Goal: Information Seeking & Learning: Learn about a topic

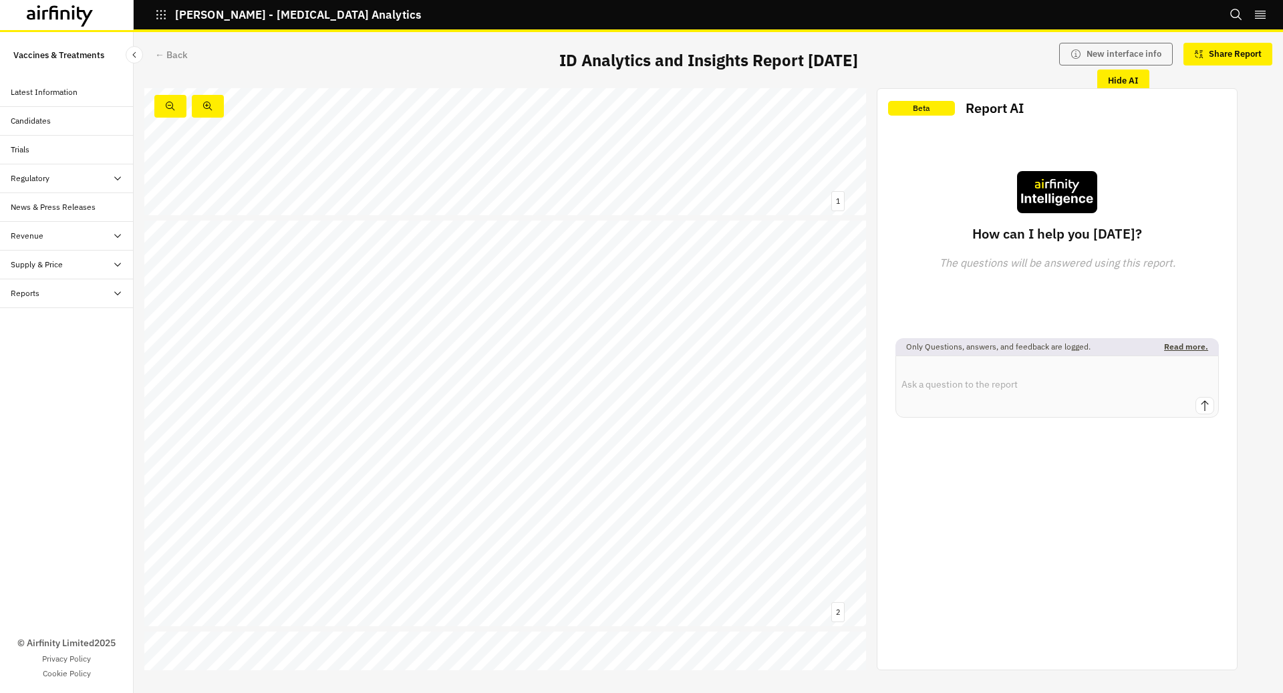
scroll to position [284, 0]
click at [557, 396] on link at bounding box center [575, 395] width 88 height 11
click at [158, 55] on div "← Back" at bounding box center [171, 55] width 33 height 14
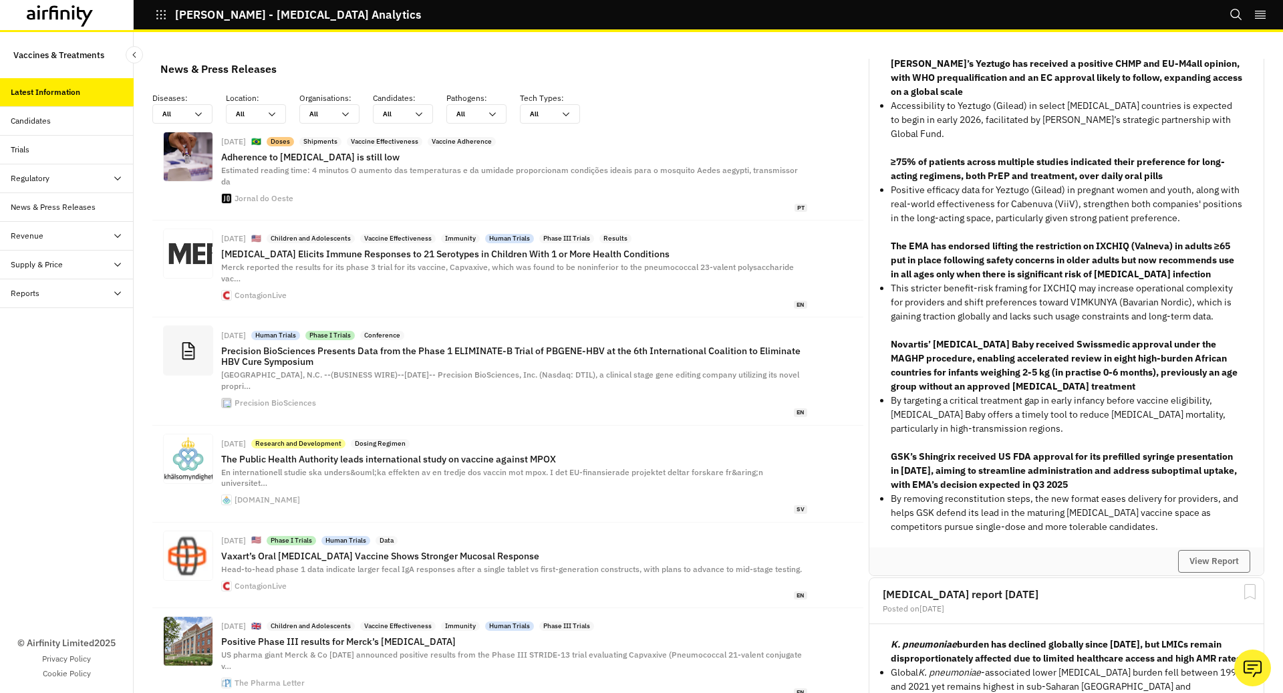
scroll to position [1666, 0]
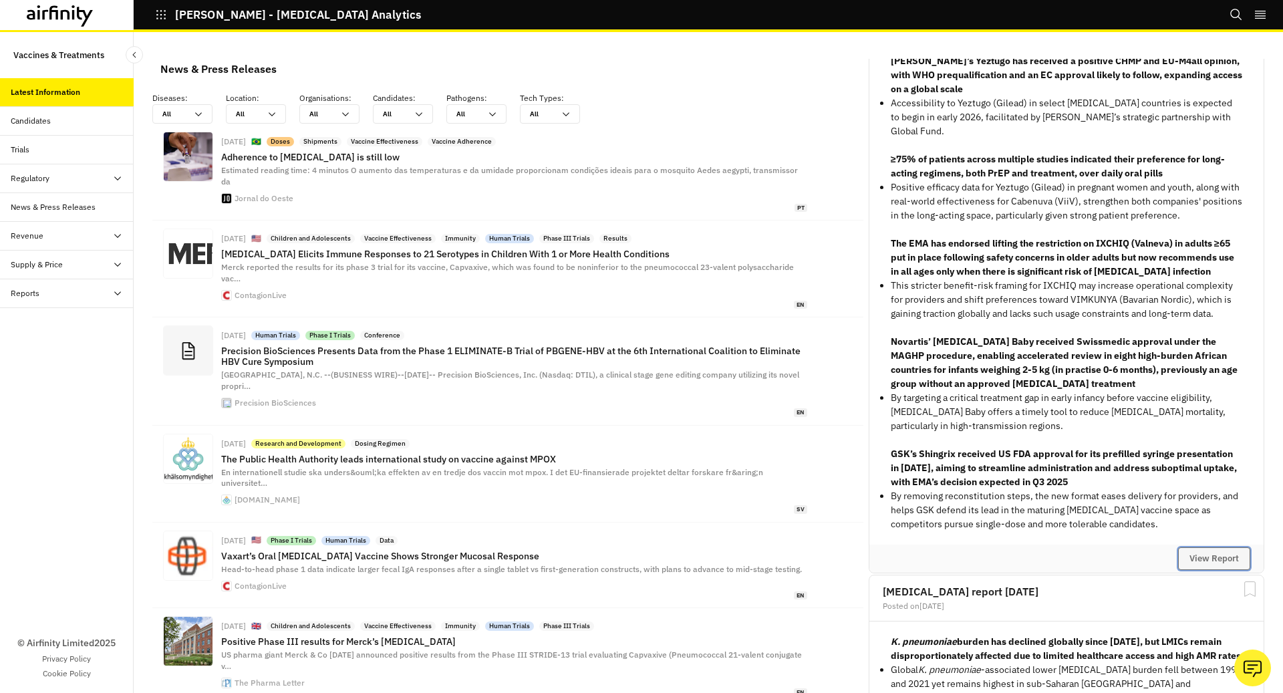
click at [1207, 547] on button "View Report" at bounding box center [1214, 558] width 72 height 23
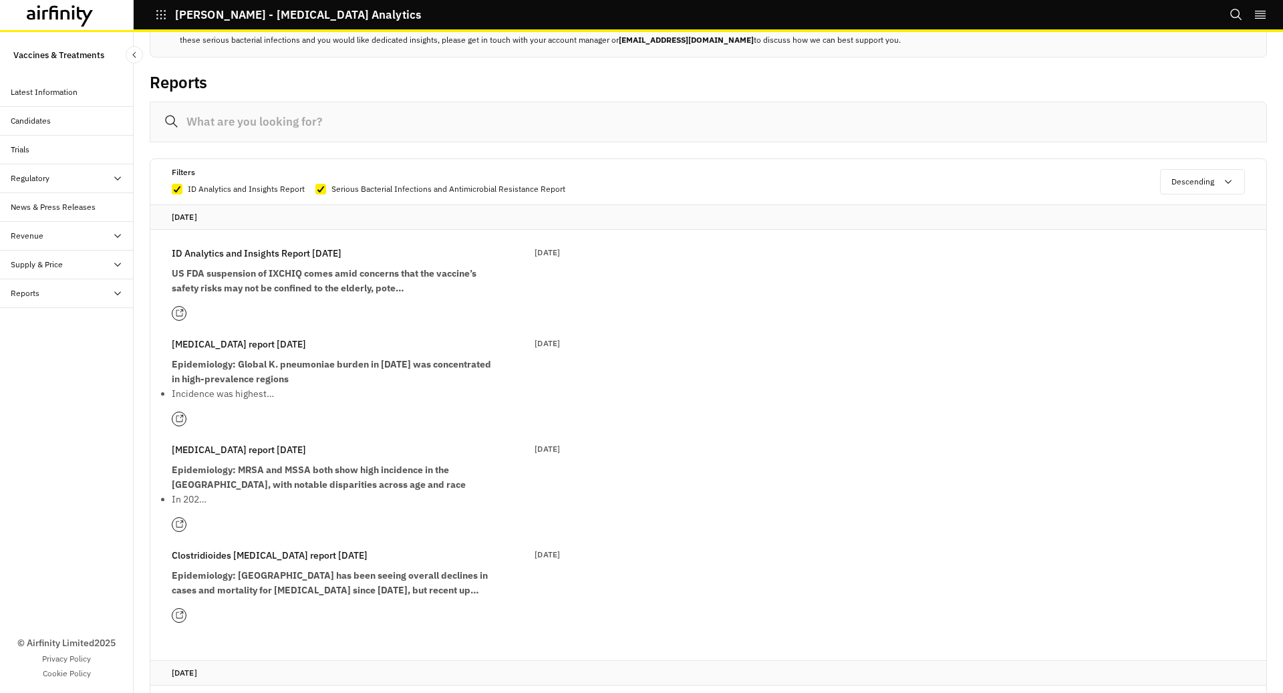
scroll to position [115, 0]
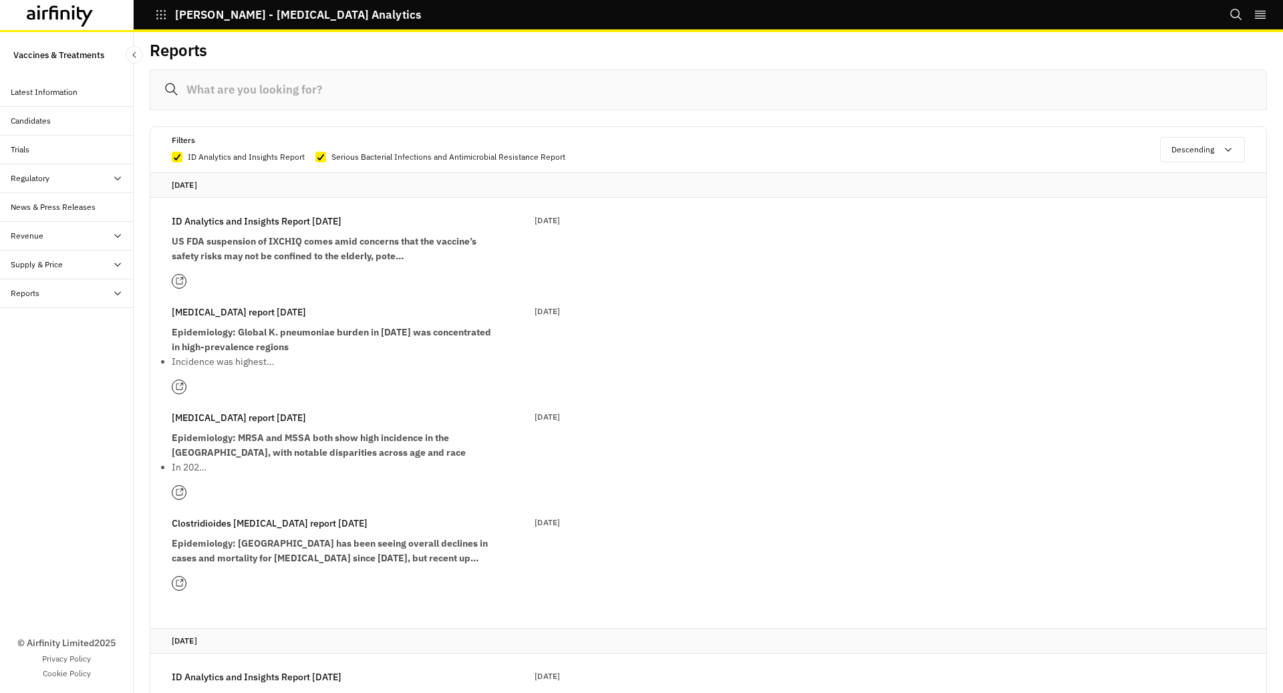
click at [86, 88] on div "Latest Information" at bounding box center [72, 92] width 123 height 12
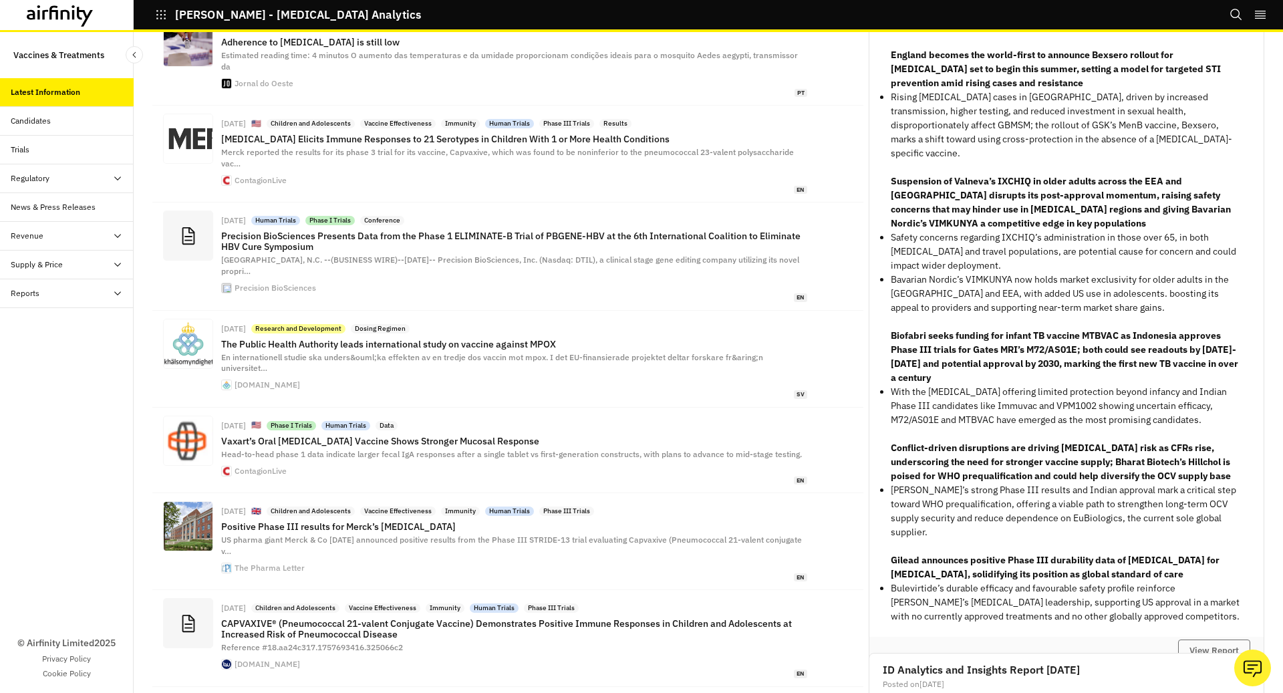
scroll to position [3939, 0]
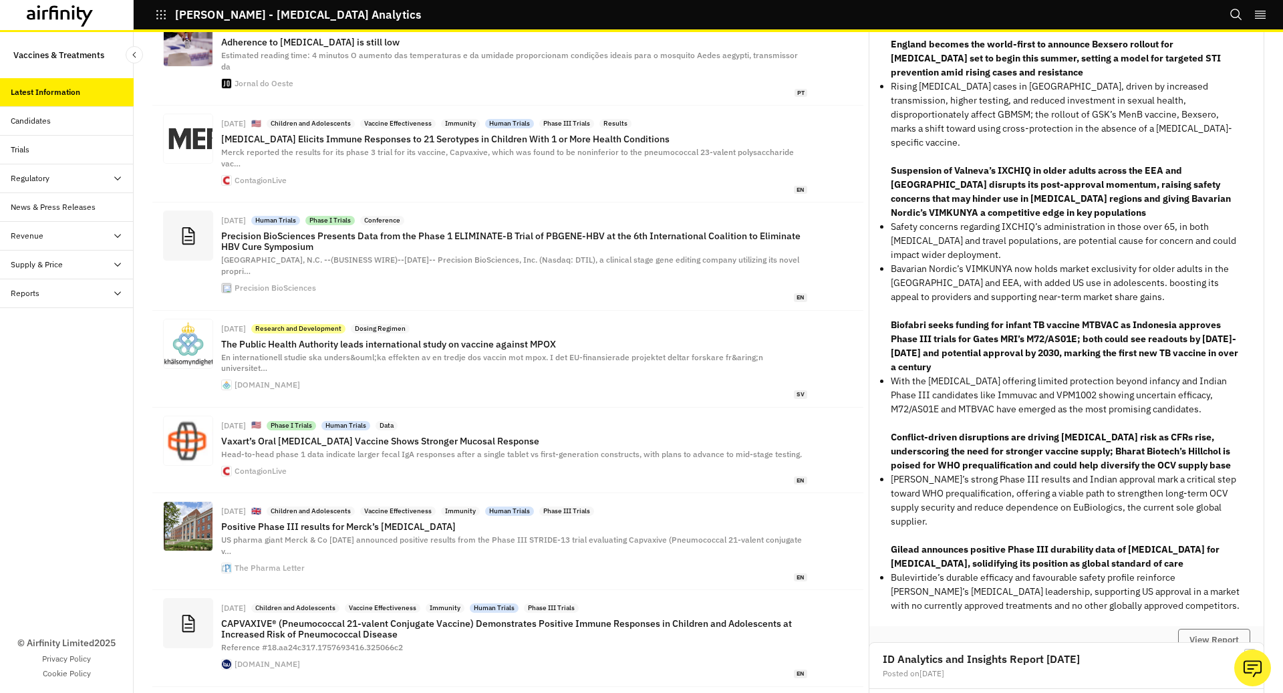
click at [1235, 15] on icon "Search" at bounding box center [1236, 14] width 13 height 13
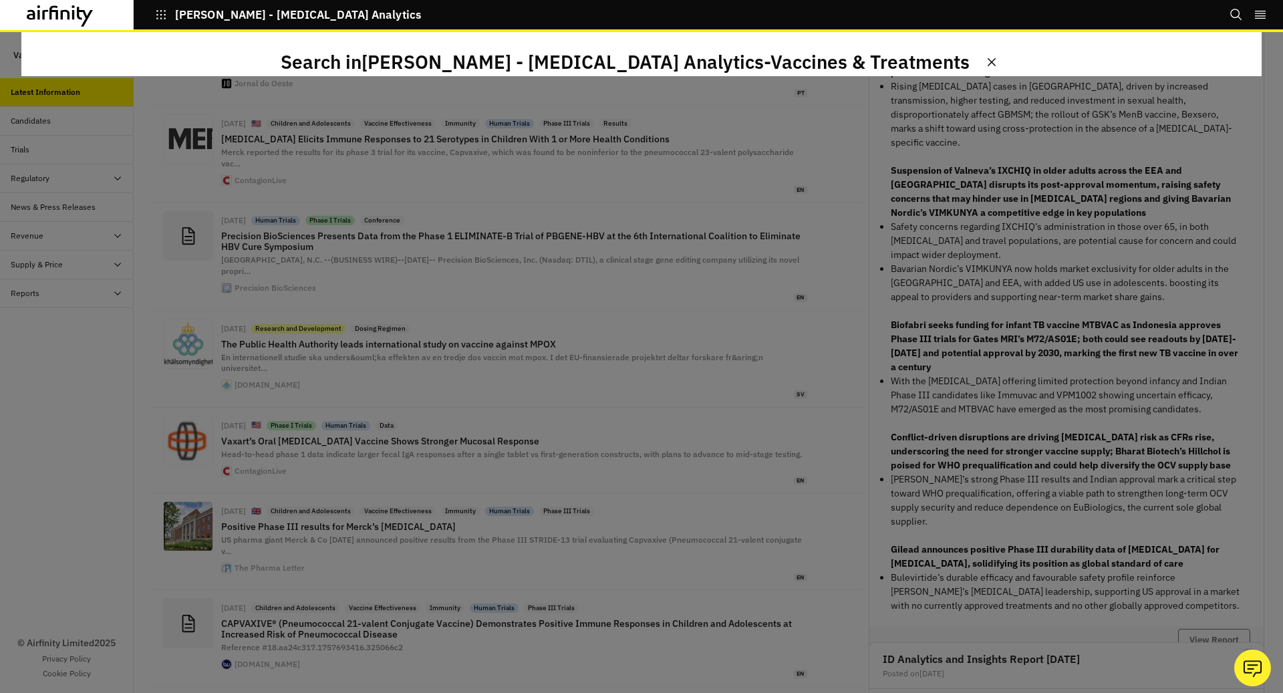
scroll to position [0, 0]
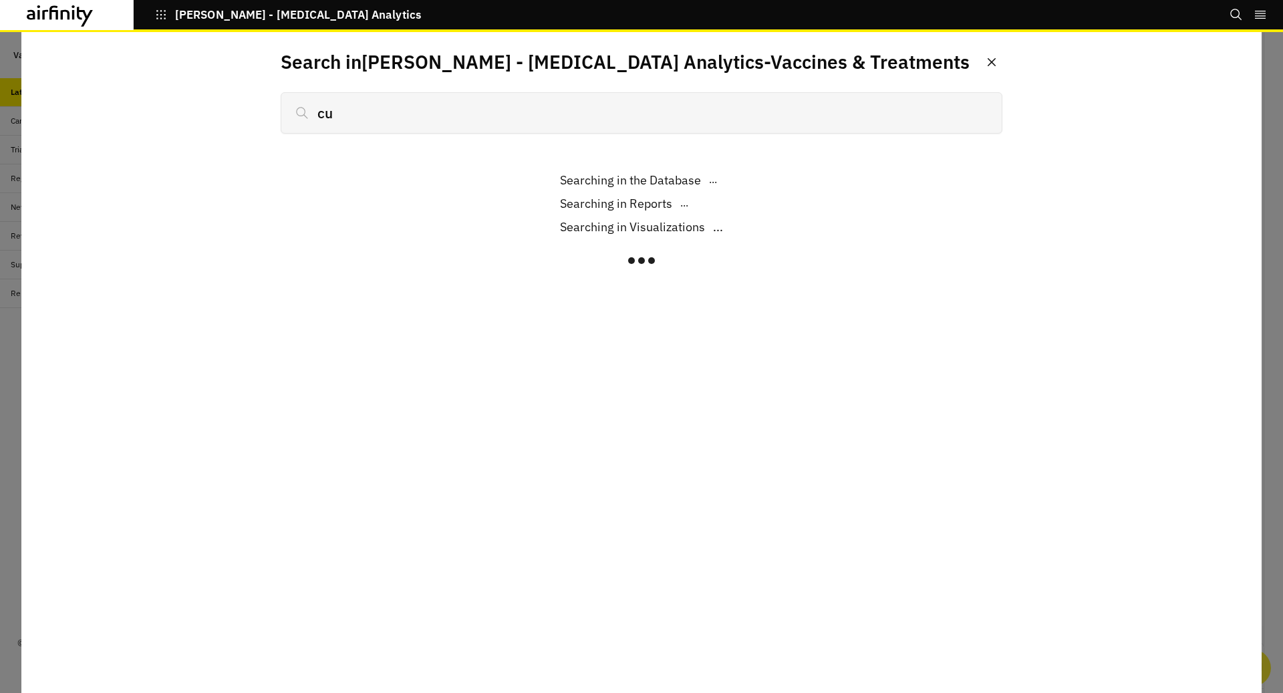
type input "cur"
type input "urev"
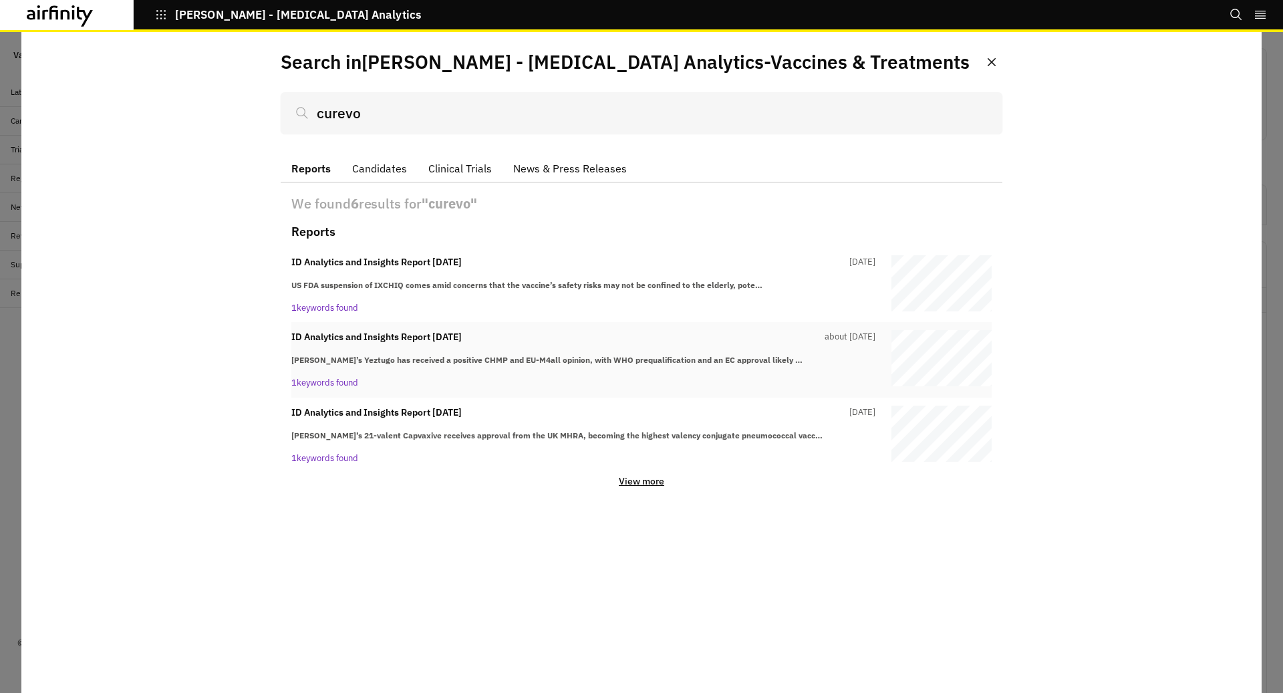
click at [705, 342] on div "ID Analytics and Insights Report [DATE] about [DATE]" at bounding box center [583, 337] width 584 height 14
type input "curevo"
click at [795, 432] on p "[PERSON_NAME]’s 21-valent Capvaxive receives approval from the UK MHRA, becomin…" at bounding box center [583, 436] width 584 height 12
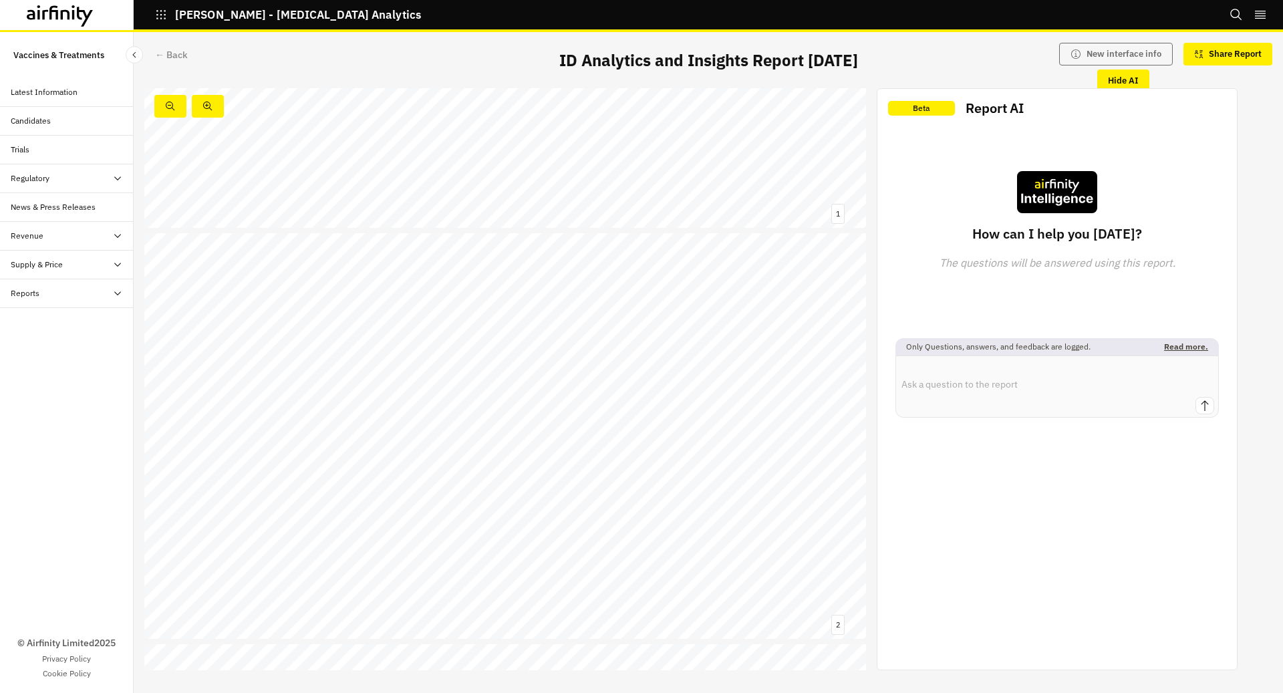
scroll to position [282, 0]
click at [170, 48] on div "← Back" at bounding box center [171, 55] width 33 height 14
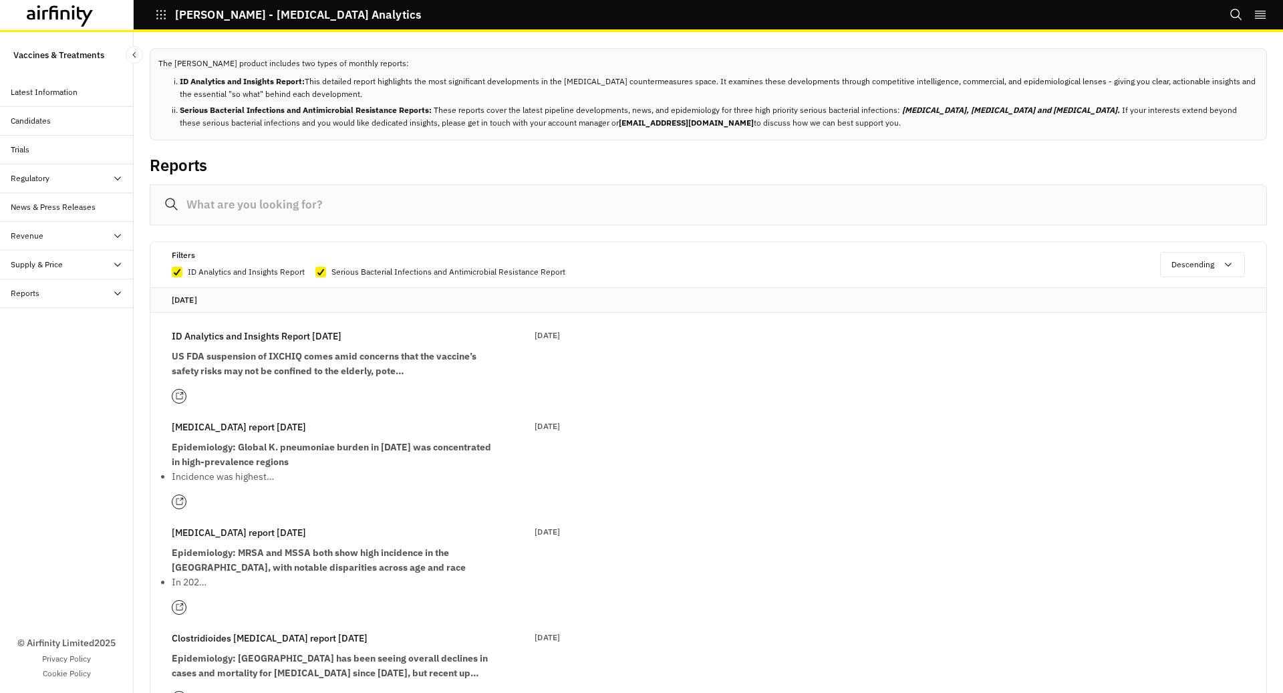
click at [1222, 12] on div "IDA - Infectious Disease Analytics Bookmarks Settings Logout" at bounding box center [641, 16] width 1283 height 32
click at [1234, 12] on icon "Search" at bounding box center [1236, 14] width 13 height 13
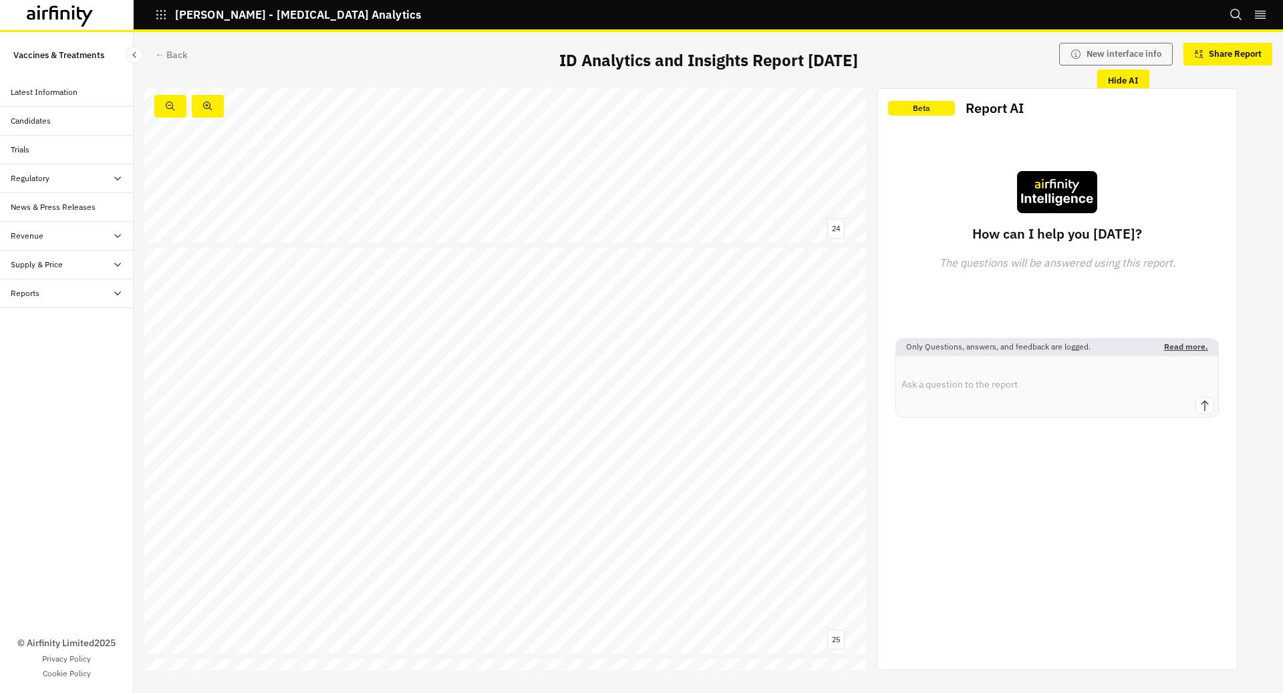
scroll to position [9715, 0]
click at [173, 51] on div "← Back" at bounding box center [171, 55] width 33 height 14
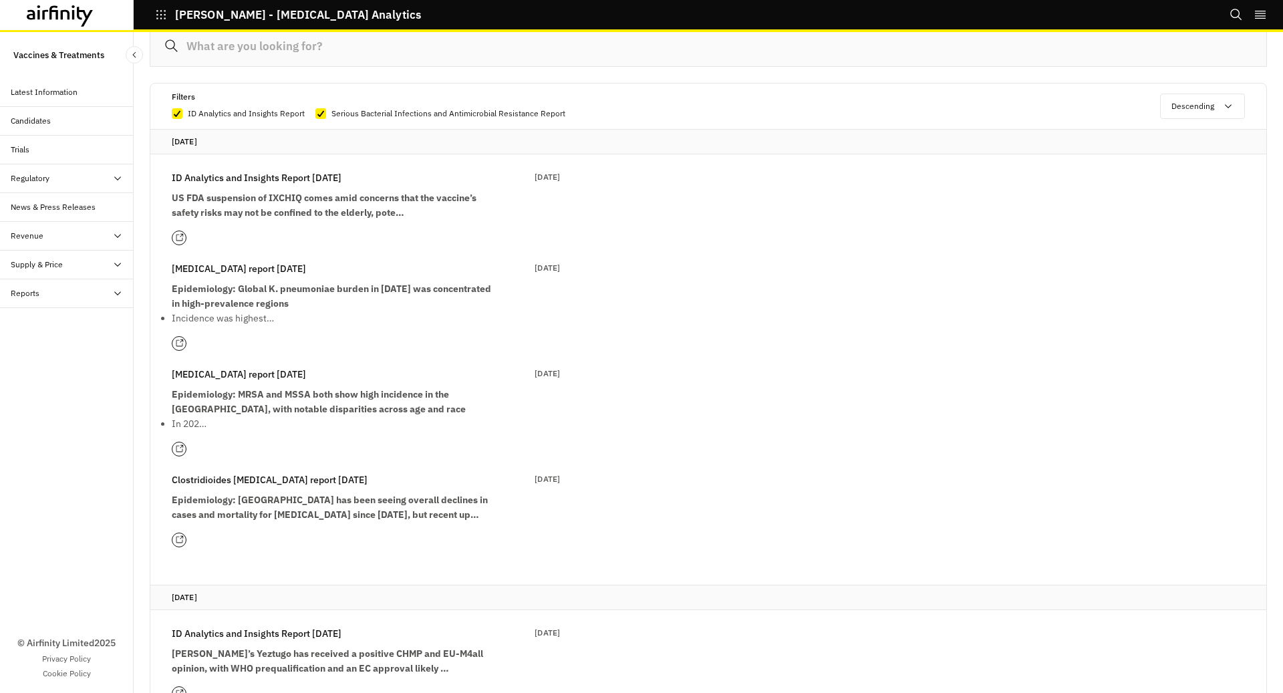
scroll to position [161, 0]
click at [59, 93] on div "Latest Information" at bounding box center [44, 92] width 67 height 12
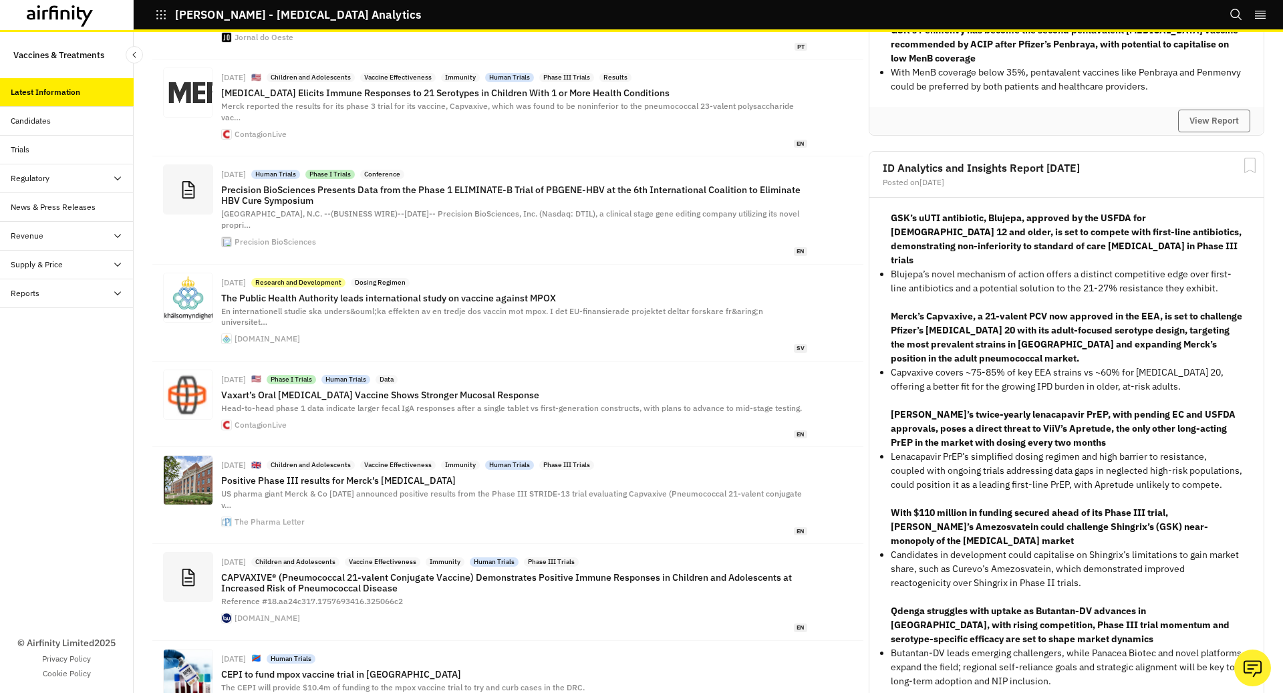
scroll to position [4917, 0]
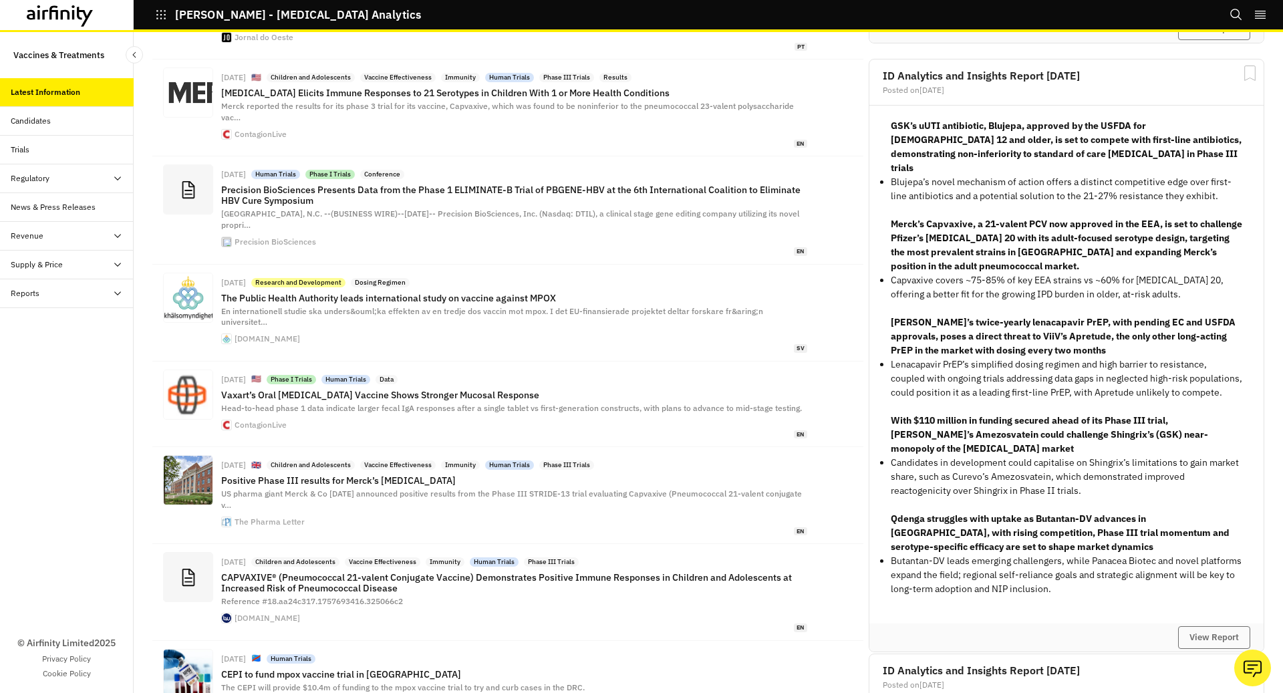
click at [970, 414] on strong "With $110 million in funding secured ahead of its Phase III trial, [PERSON_NAME…" at bounding box center [1049, 434] width 317 height 40
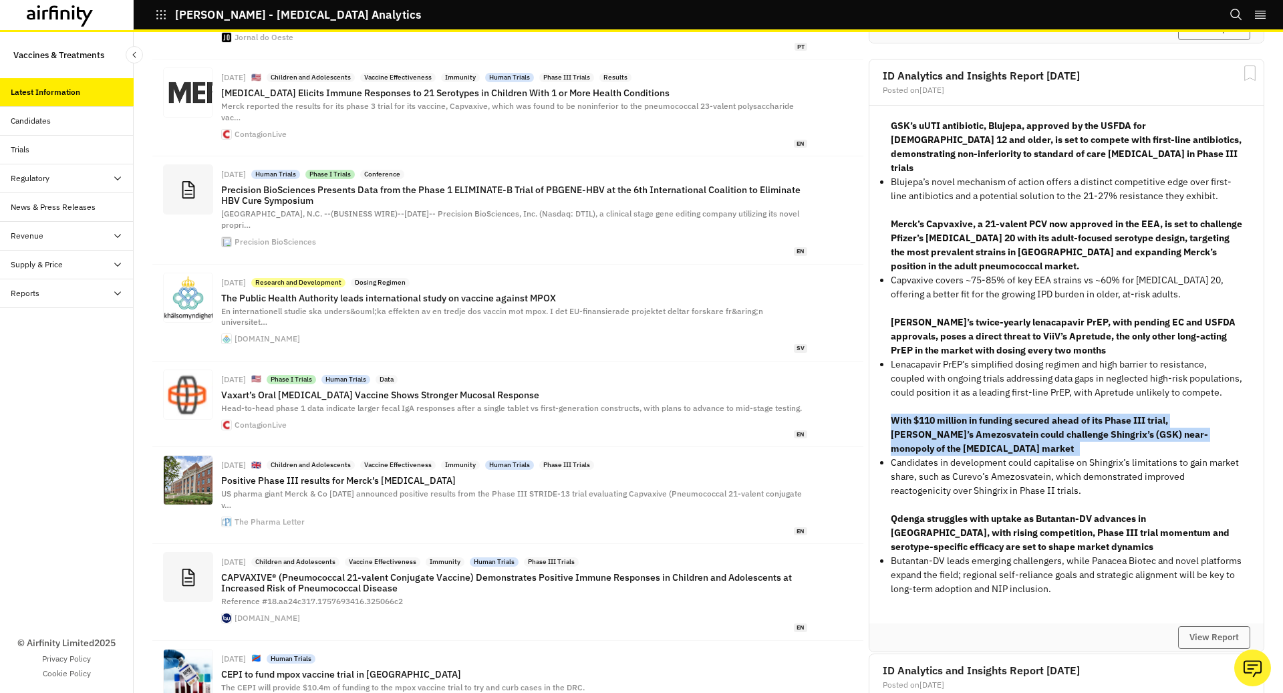
click at [970, 414] on strong "With $110 million in funding secured ahead of its Phase III trial, [PERSON_NAME…" at bounding box center [1049, 434] width 317 height 40
click at [1228, 626] on button "View Report" at bounding box center [1214, 637] width 72 height 23
